Goal: Check status: Check status

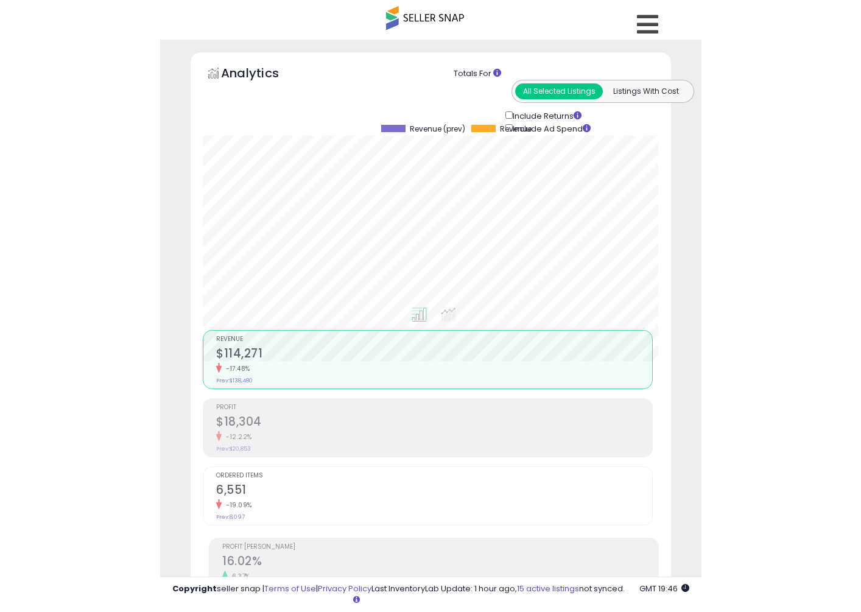
scroll to position [238, 474]
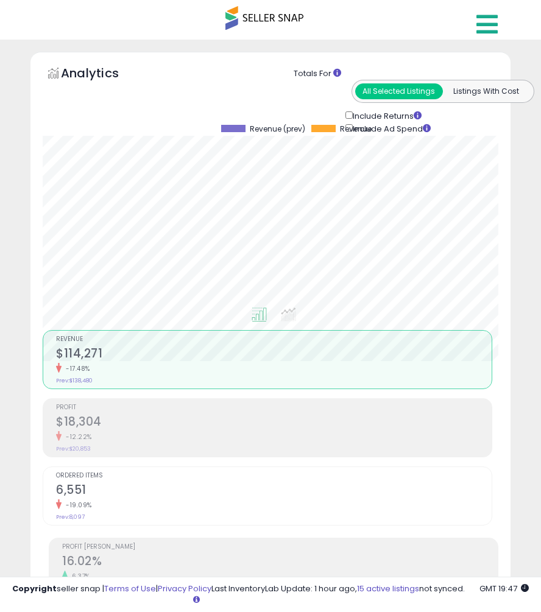
click at [506, 24] on link at bounding box center [488, 21] width 43 height 43
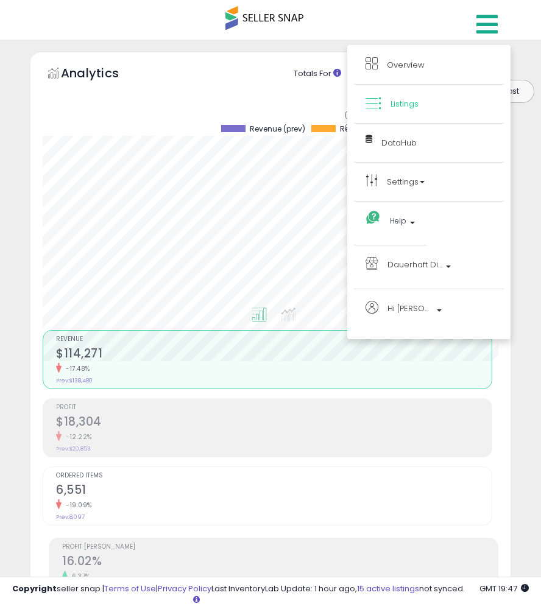
click at [394, 51] on ul "Overview Listings DataHub" at bounding box center [428, 192] width 163 height 294
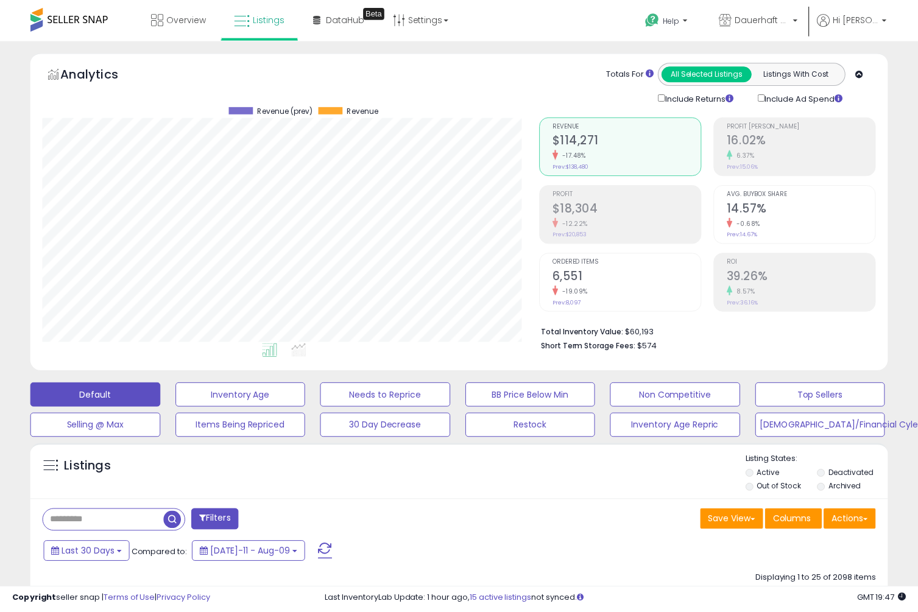
scroll to position [608905, 608658]
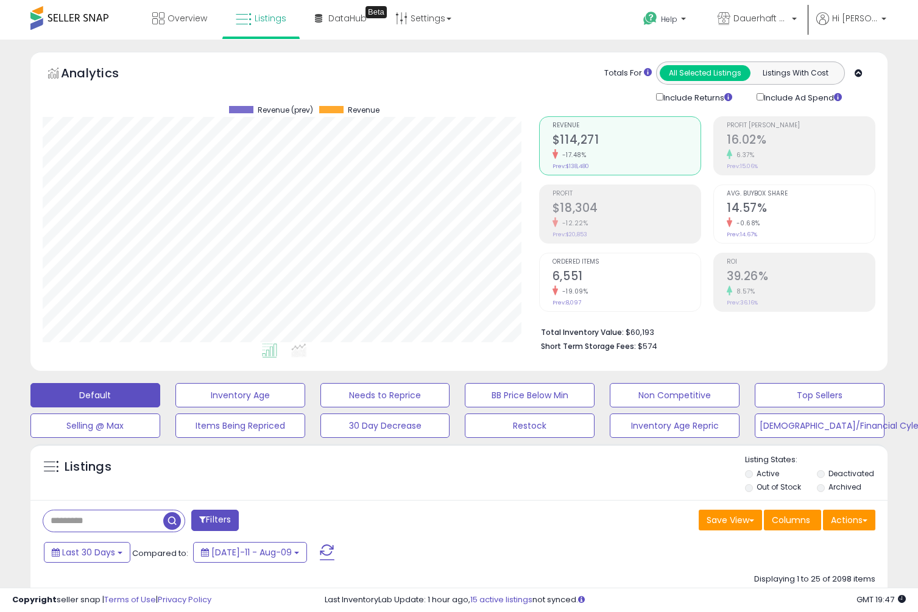
click at [593, 529] on div "Save View Save As New View Update Current View Columns Actions Import Export Vi…" at bounding box center [672, 522] width 426 height 24
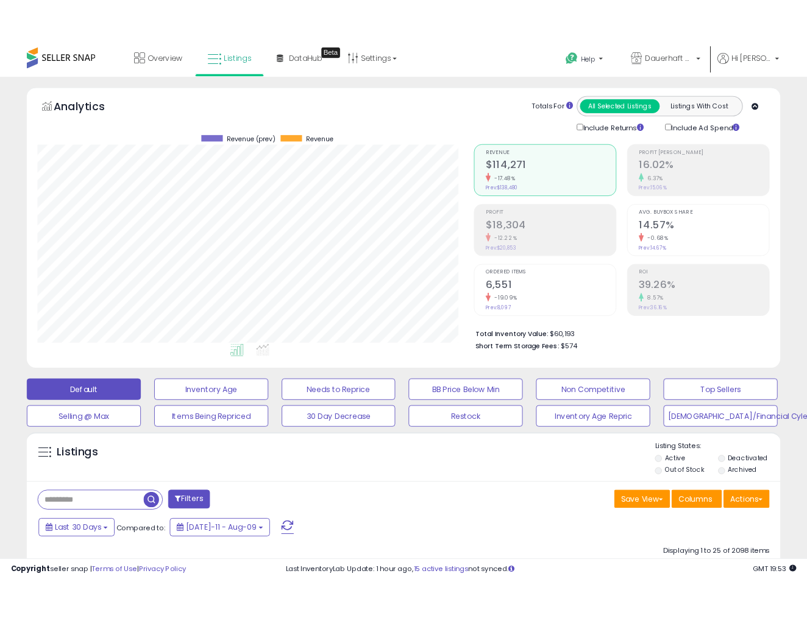
scroll to position [608905, 608723]
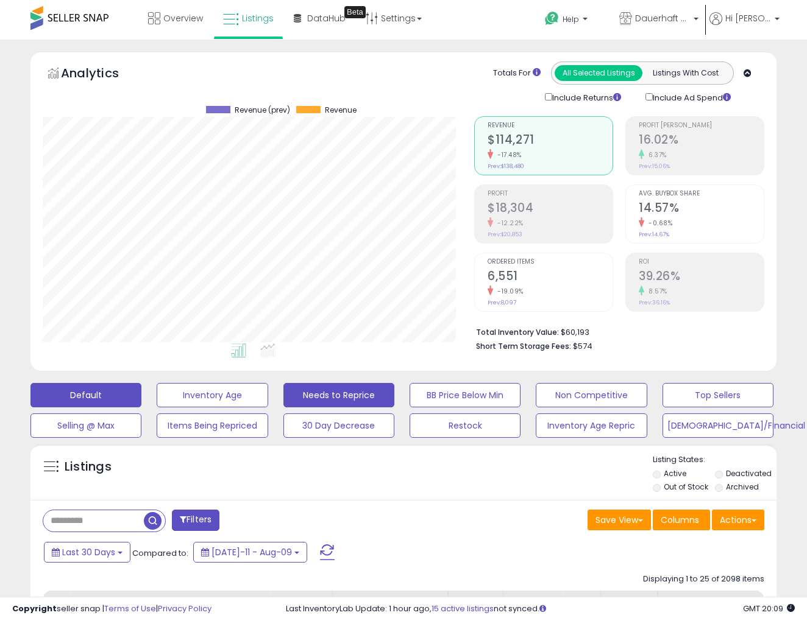
click at [349, 398] on button "Needs to Reprice" at bounding box center [338, 395] width 111 height 24
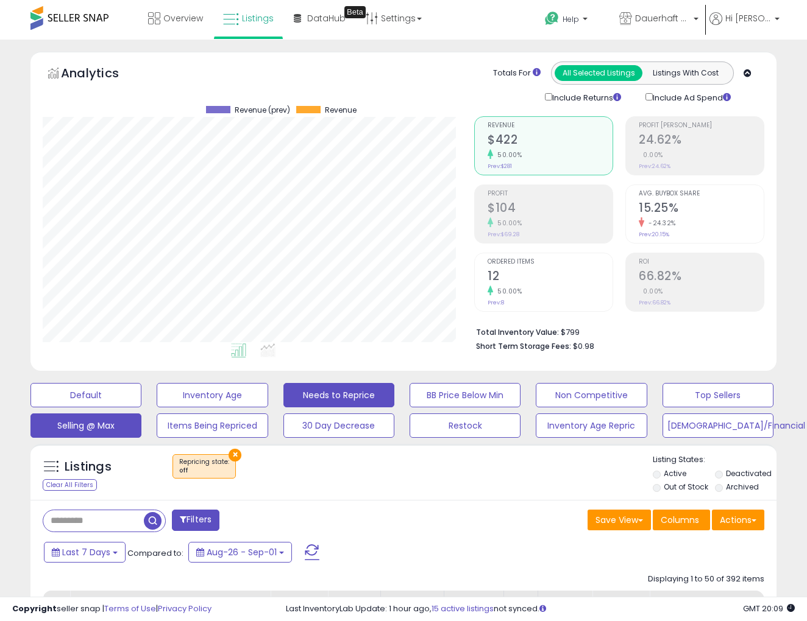
scroll to position [0, 0]
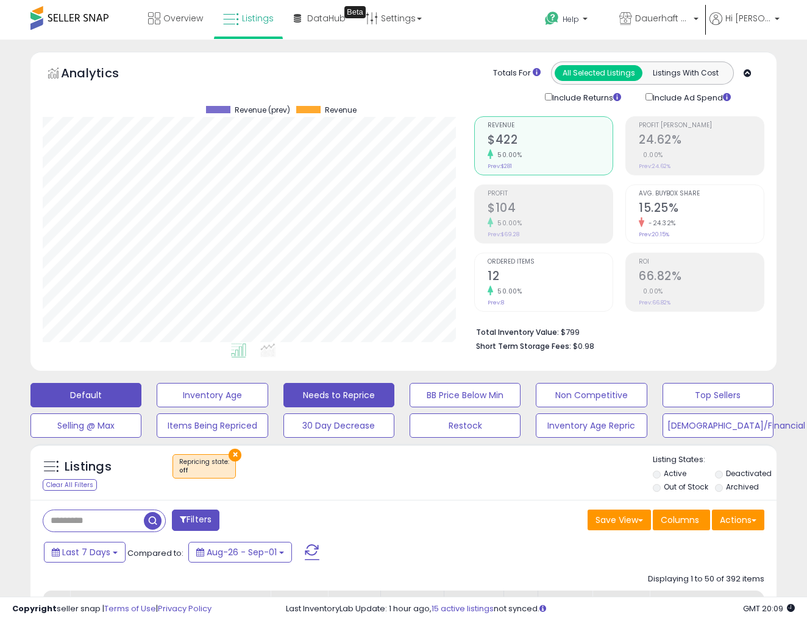
click at [99, 383] on button "Default" at bounding box center [85, 395] width 111 height 24
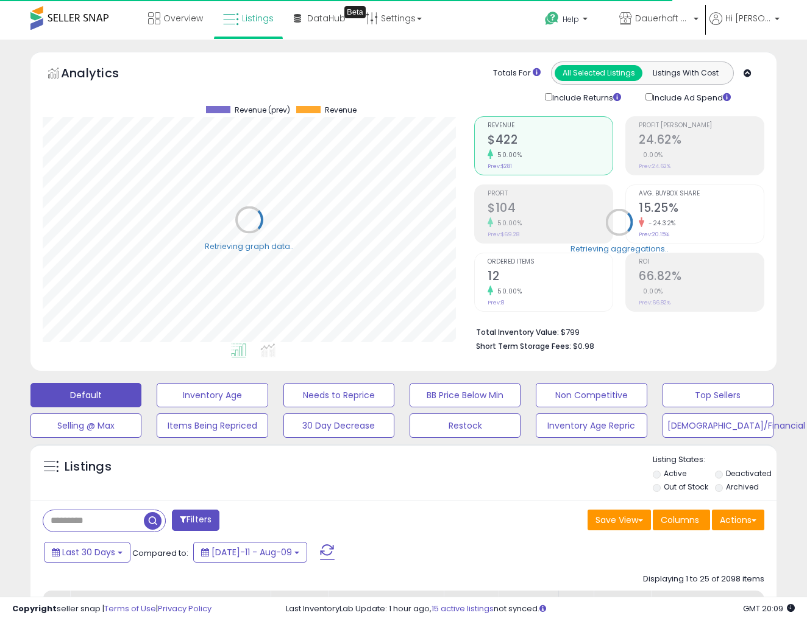
select select "**"
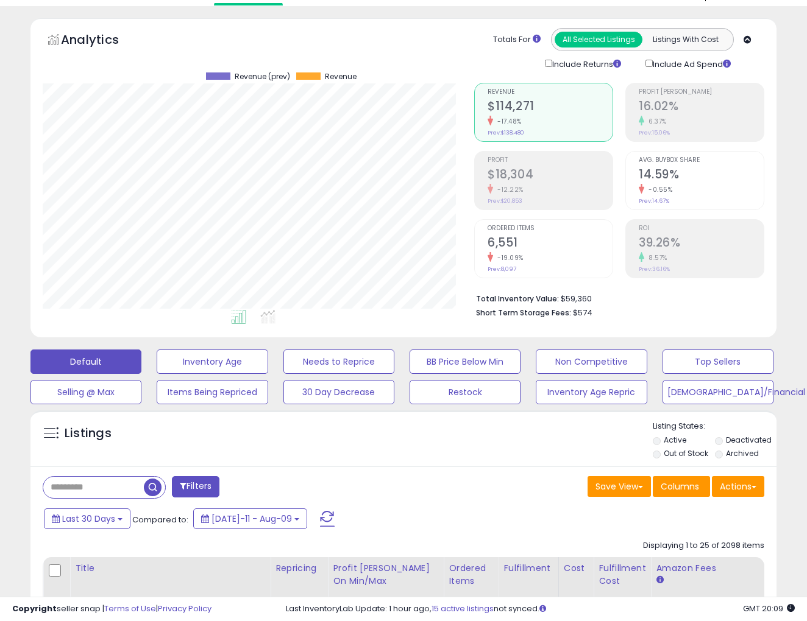
scroll to position [77, 0]
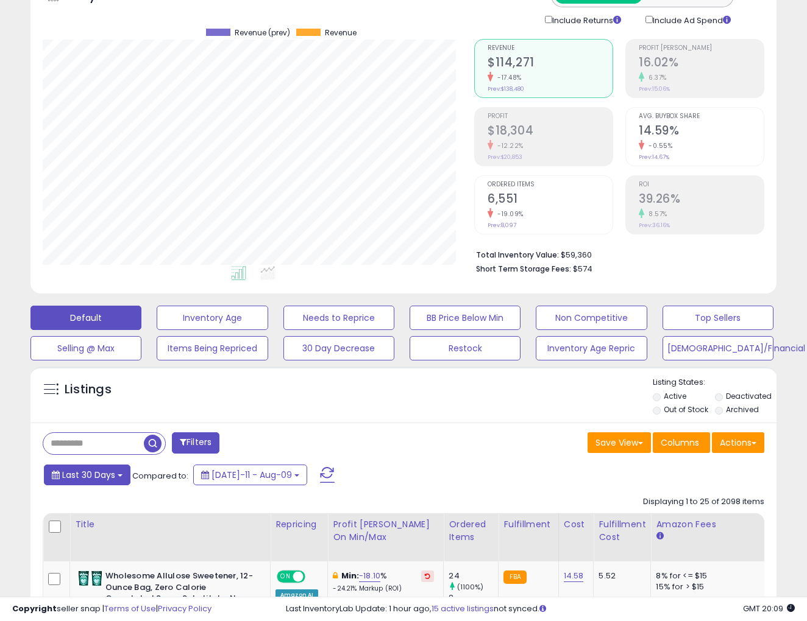
click at [116, 475] on button "Last 30 Days" at bounding box center [87, 475] width 86 height 21
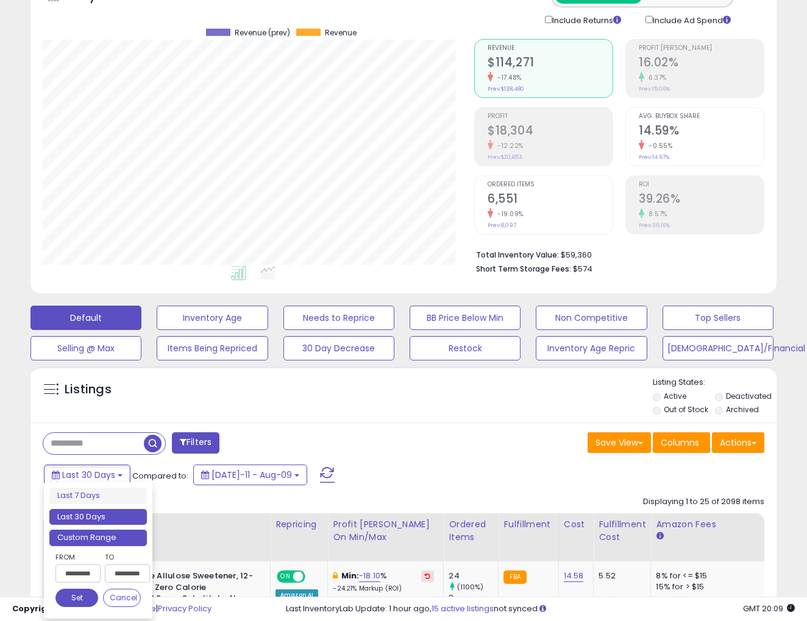
click at [120, 535] on li "Custom Range" at bounding box center [97, 538] width 97 height 16
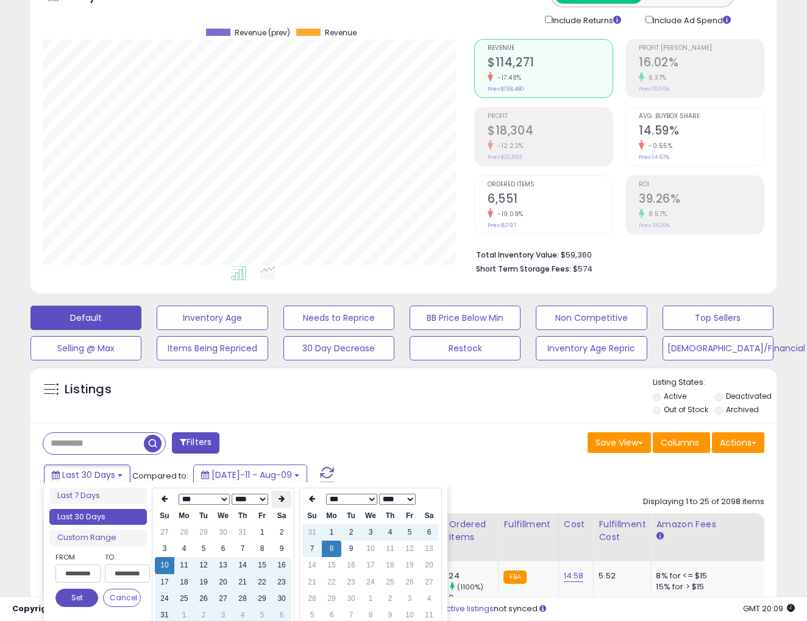
click at [279, 501] on icon at bounding box center [281, 498] width 6 height 7
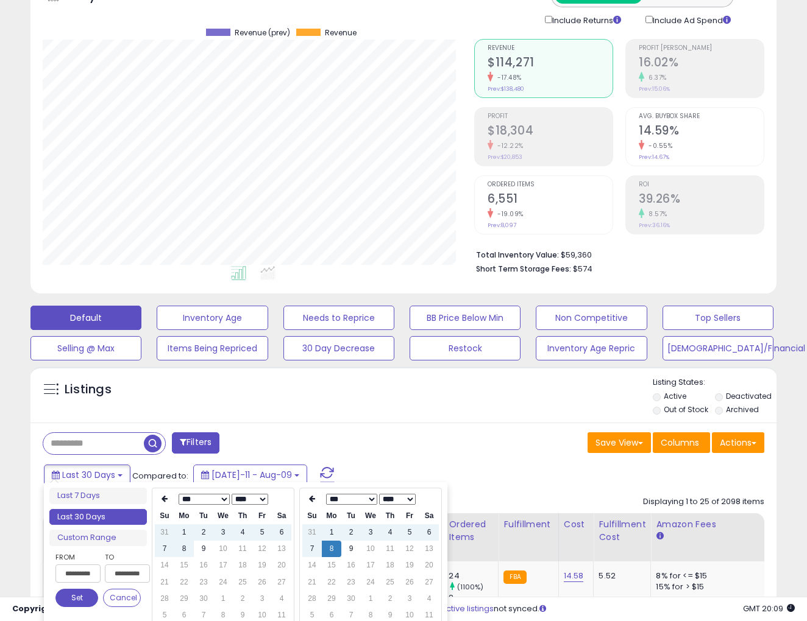
click at [153, 496] on div "*** *** *** *** *** *** *** *** *** **** **** **** **** **** **** **** **** ***…" at bounding box center [223, 557] width 143 height 139
click at [186, 533] on td "1" at bounding box center [183, 532] width 19 height 16
type input "**********"
click at [349, 549] on td "9" at bounding box center [350, 549] width 19 height 16
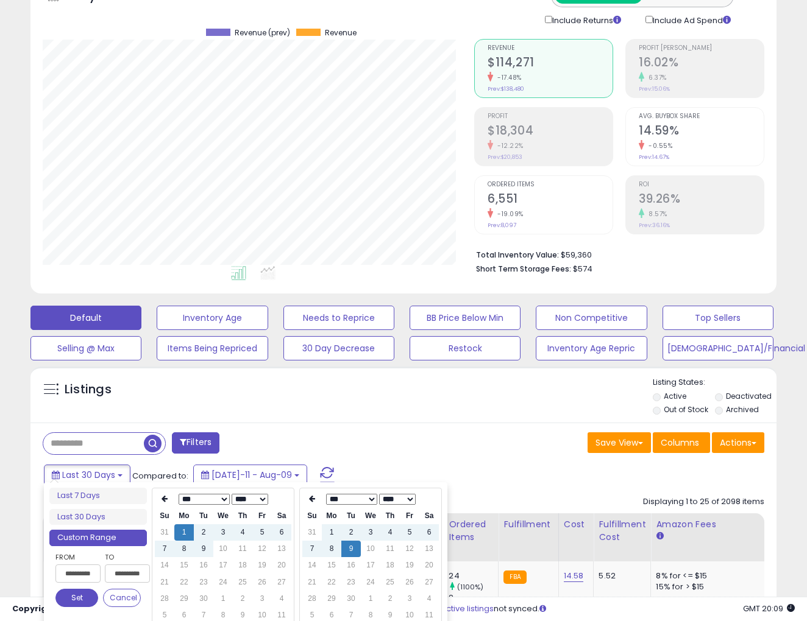
type input "**********"
click at [82, 597] on button "Set" at bounding box center [76, 598] width 43 height 18
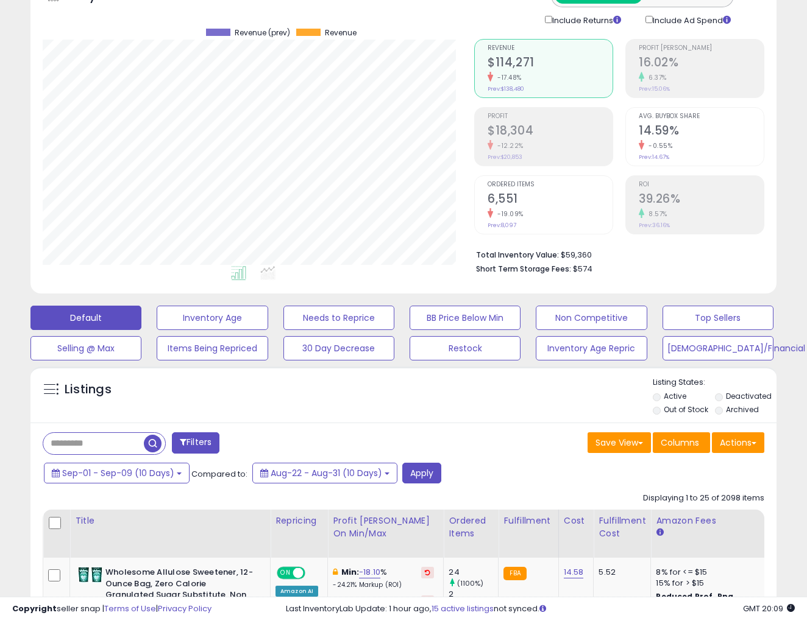
click at [439, 479] on div "Sep-01 - Sep-09 (10 Days) Compared to: Aug-22 - Aug-31 (10 Days) Apply" at bounding box center [311, 475] width 541 height 24
click at [426, 470] on button "Apply" at bounding box center [421, 473] width 39 height 21
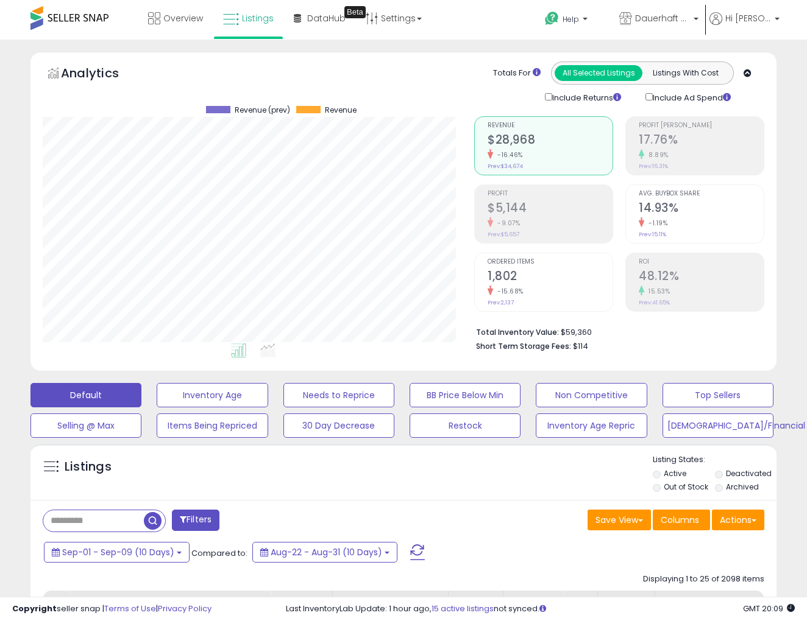
scroll to position [0, 0]
